Goal: Communication & Community: Answer question/provide support

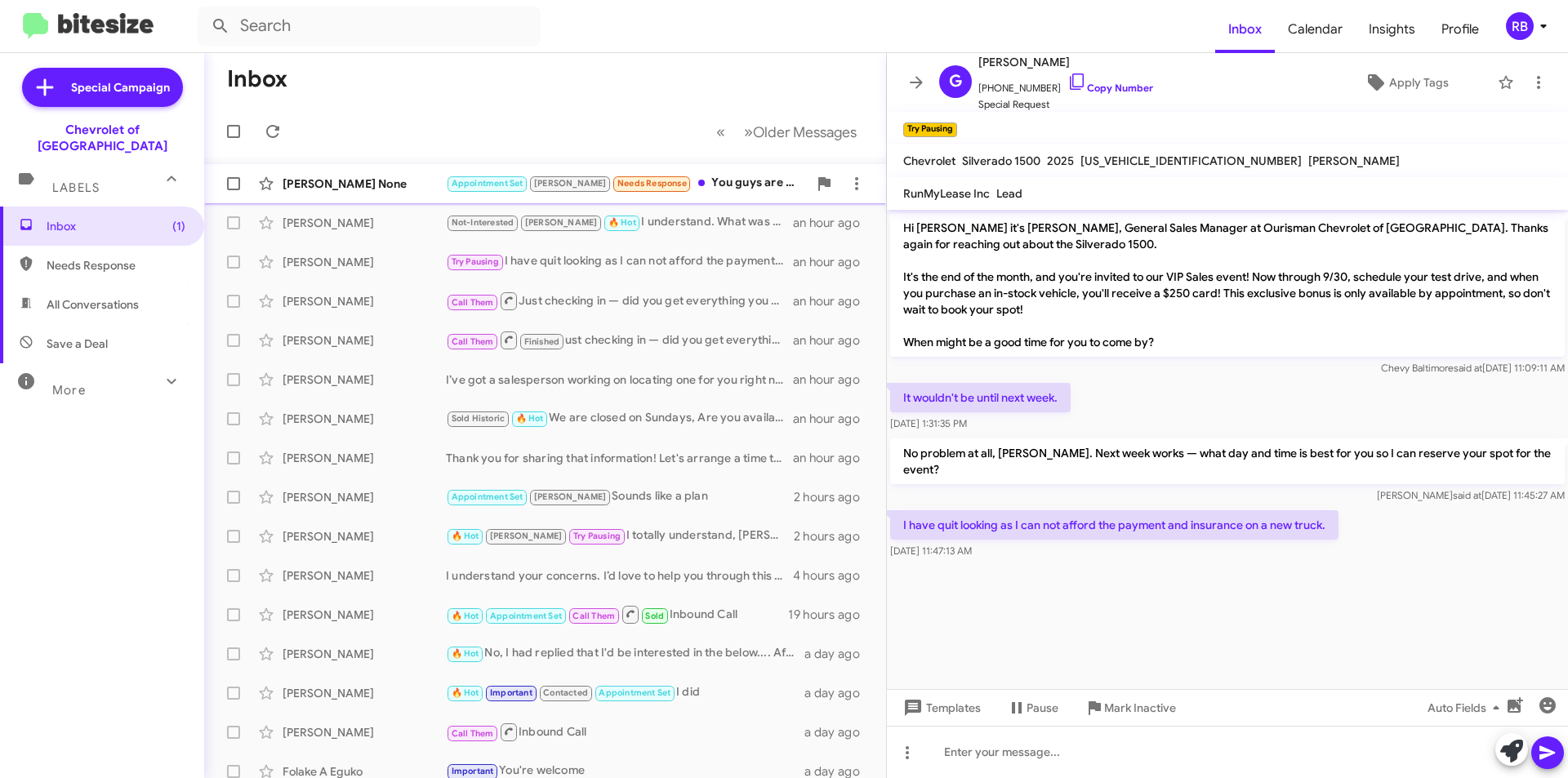
click at [714, 182] on div "Appointment Set [PERSON_NAME] Needs Response You guys are working on fixing the…" at bounding box center [626, 183] width 362 height 19
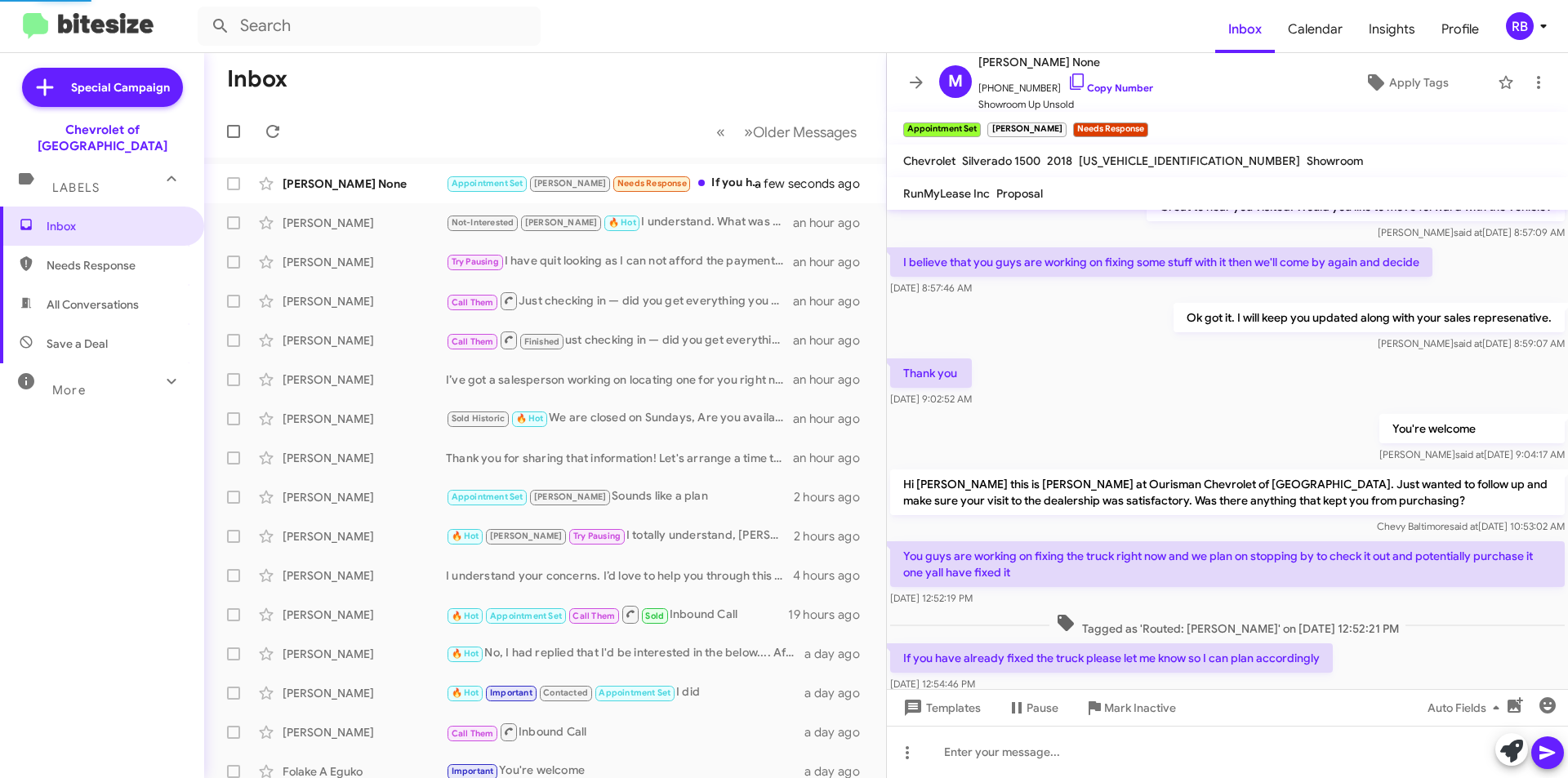
scroll to position [408, 0]
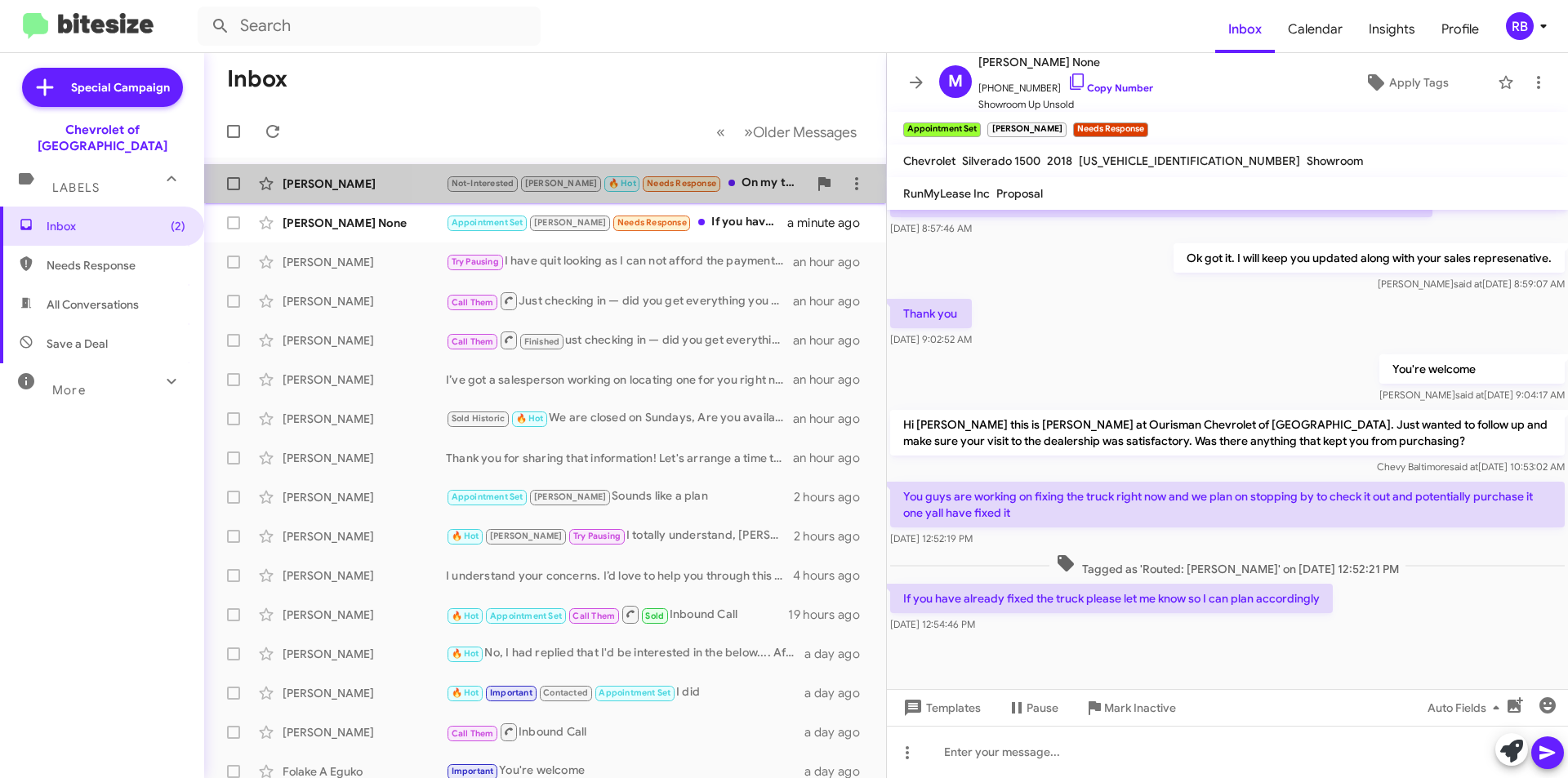
click at [752, 186] on div "Not-Interested [PERSON_NAME] 🔥 Hot Needs Response On my truck" at bounding box center [626, 183] width 362 height 19
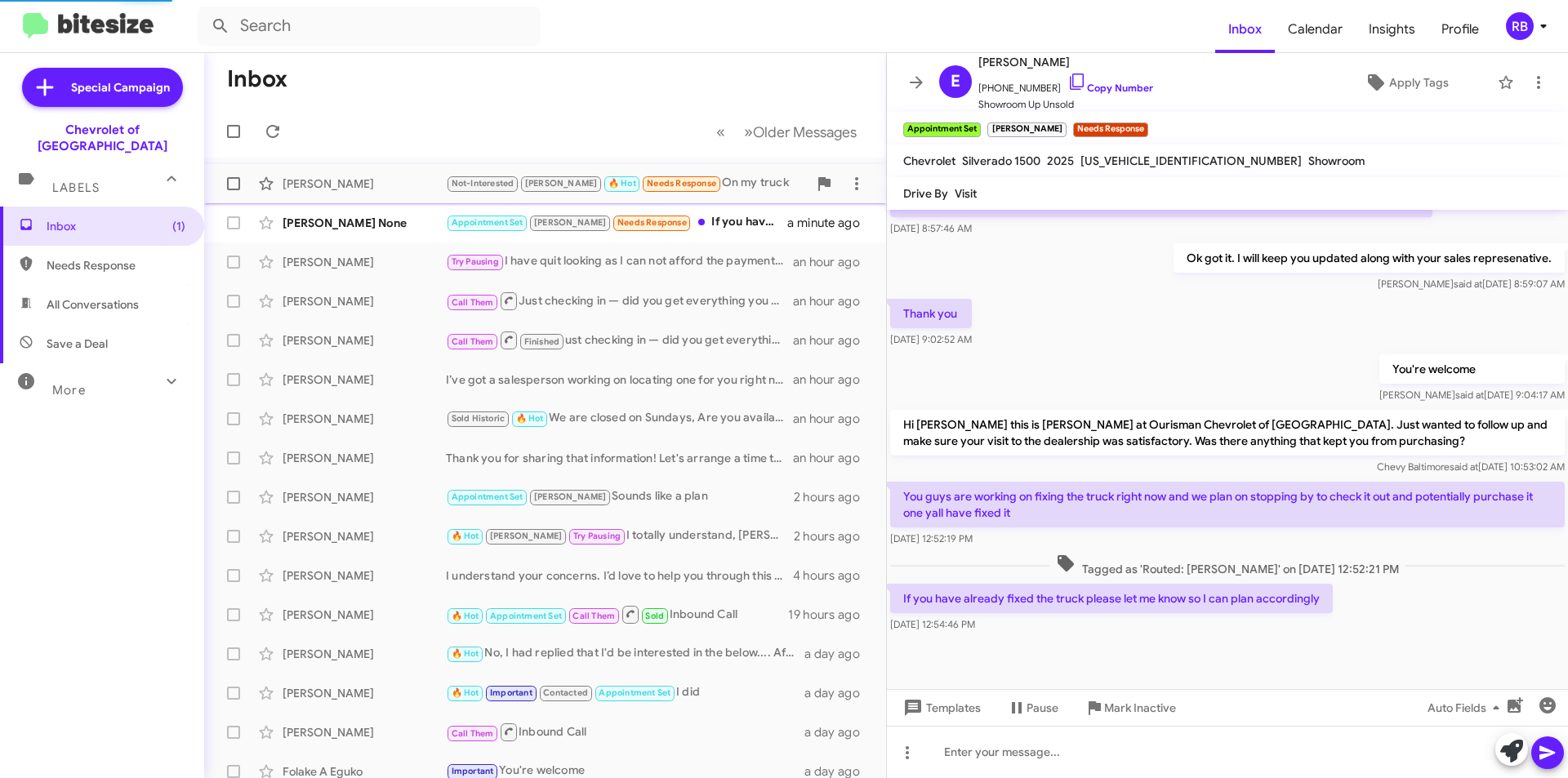
scroll to position [231, 0]
